Goal: Entertainment & Leisure: Consume media (video, audio)

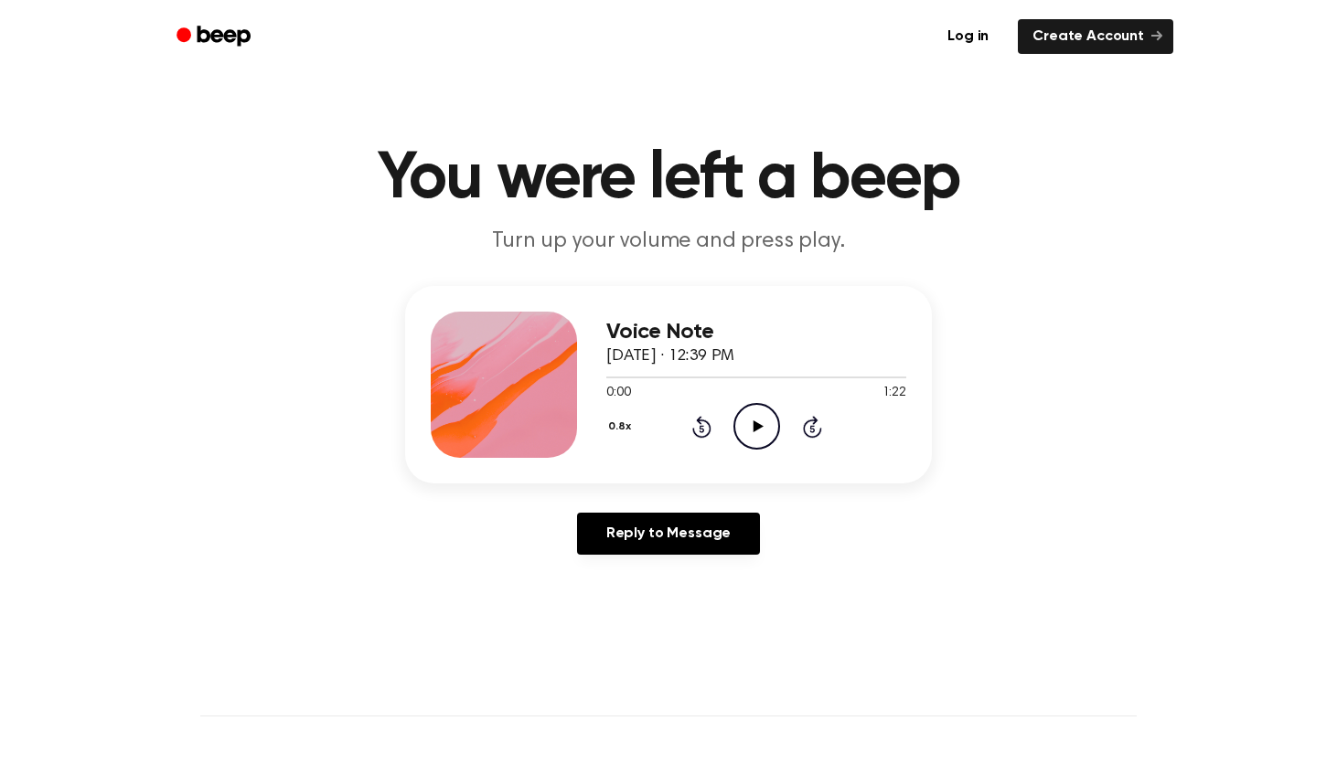
click at [757, 416] on icon "Play Audio" at bounding box center [756, 426] width 47 height 47
click at [762, 422] on icon "Play Audio" at bounding box center [756, 426] width 47 height 47
click at [753, 422] on icon at bounding box center [757, 427] width 10 height 12
click at [756, 425] on icon at bounding box center [757, 427] width 10 height 12
click at [758, 417] on icon "Play Audio" at bounding box center [756, 426] width 47 height 47
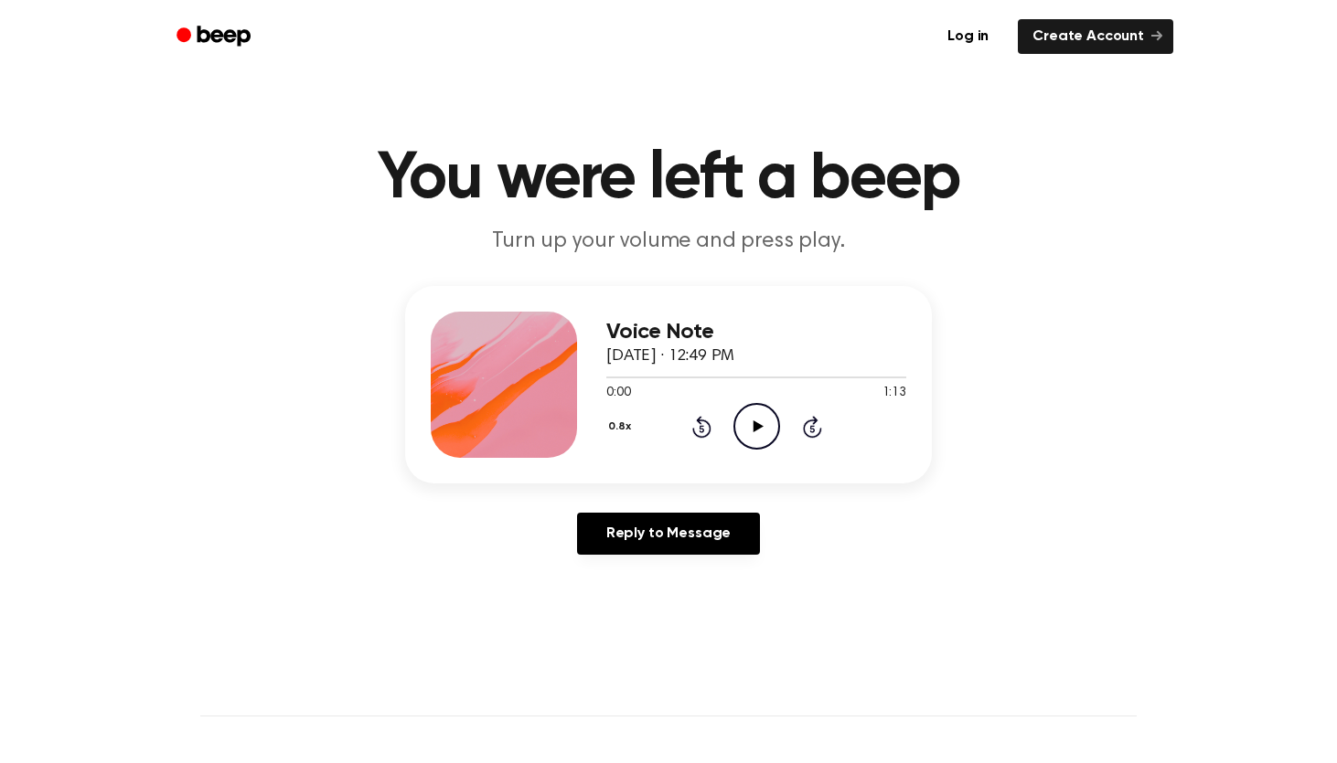
click at [741, 416] on icon "Play Audio" at bounding box center [756, 426] width 47 height 47
click at [753, 421] on icon "Play Audio" at bounding box center [756, 426] width 47 height 47
click at [765, 425] on icon "Play Audio" at bounding box center [756, 426] width 47 height 47
click at [751, 422] on icon "Play Audio" at bounding box center [756, 426] width 47 height 47
click at [742, 418] on icon "Play Audio" at bounding box center [756, 426] width 47 height 47
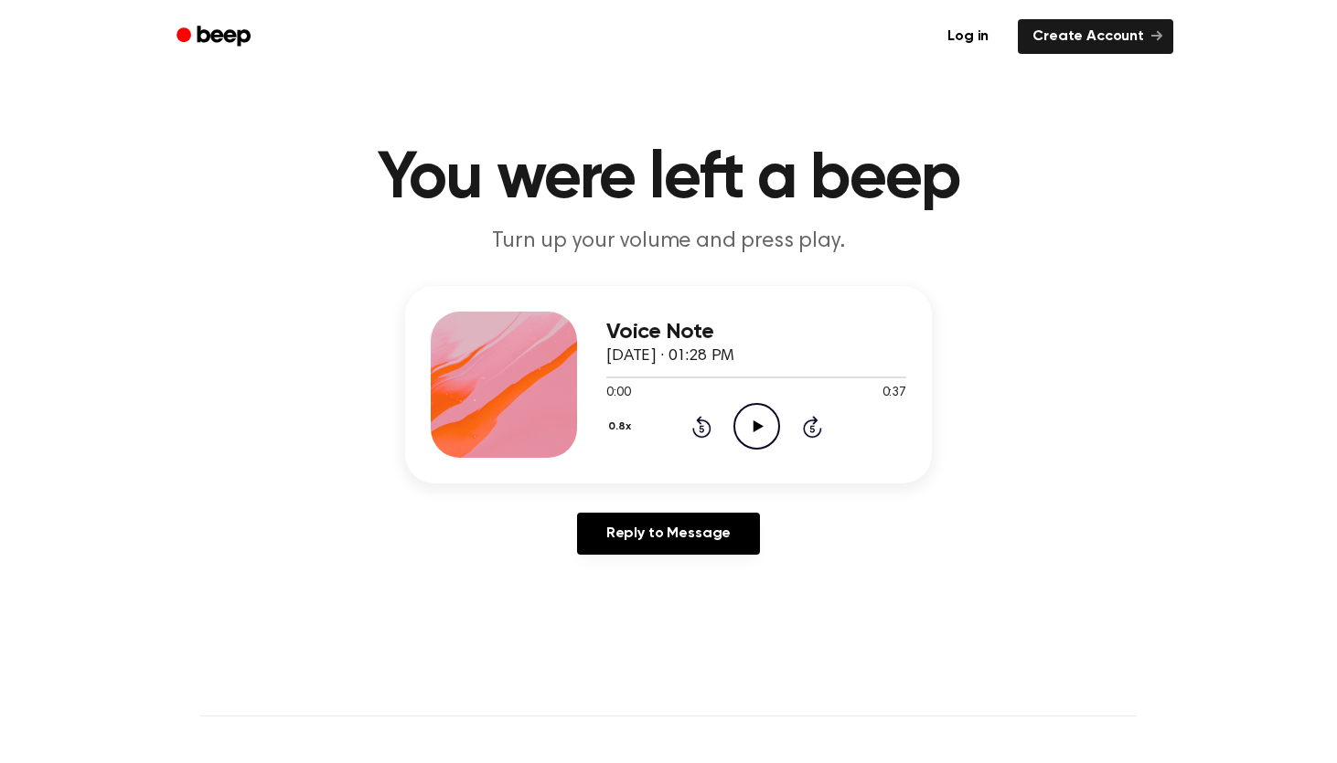
click at [748, 422] on icon "Play Audio" at bounding box center [756, 426] width 47 height 47
click at [754, 441] on icon "Play Audio" at bounding box center [756, 426] width 47 height 47
